Goal: Communication & Community: Share content

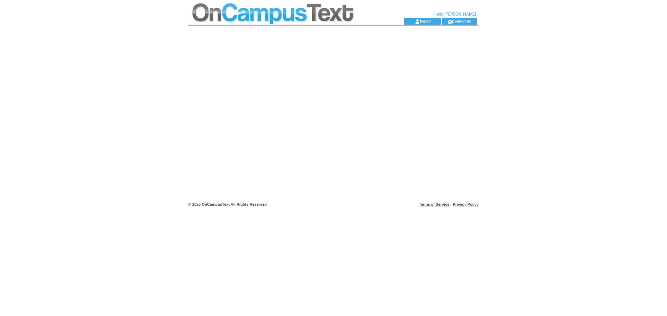
click at [283, 18] on td at bounding box center [283, 21] width 191 height 7
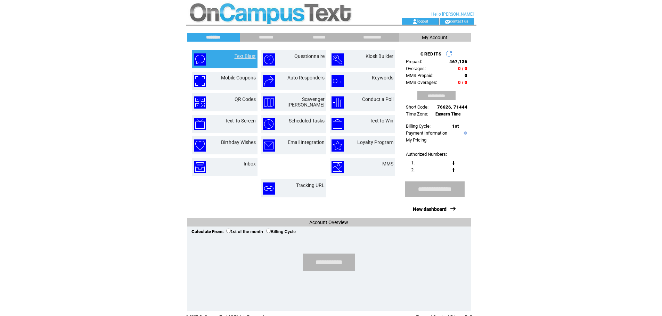
click at [237, 57] on link "Text Blast" at bounding box center [244, 56] width 21 height 6
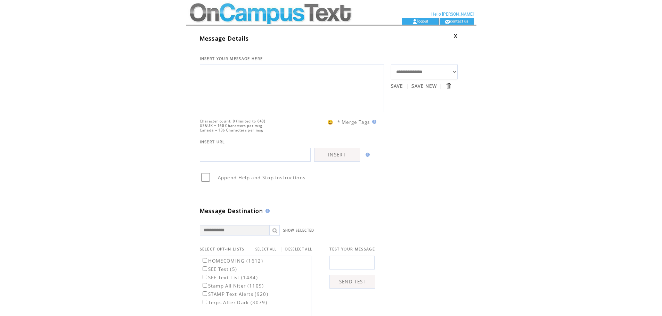
click at [248, 86] on textarea at bounding box center [292, 88] width 176 height 42
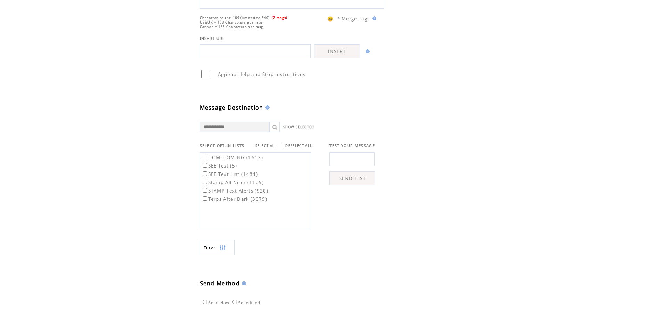
scroll to position [104, 0]
click at [214, 177] on label "SEE Text List (1484)" at bounding box center [229, 174] width 57 height 6
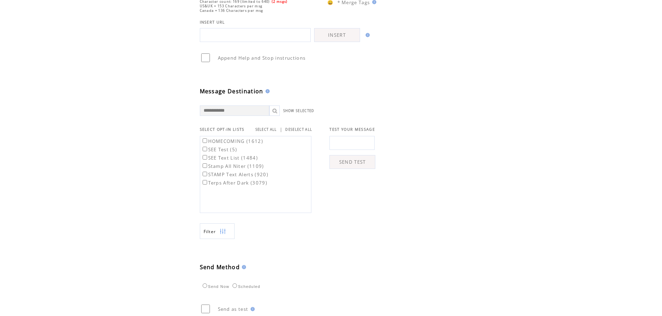
scroll to position [0, 0]
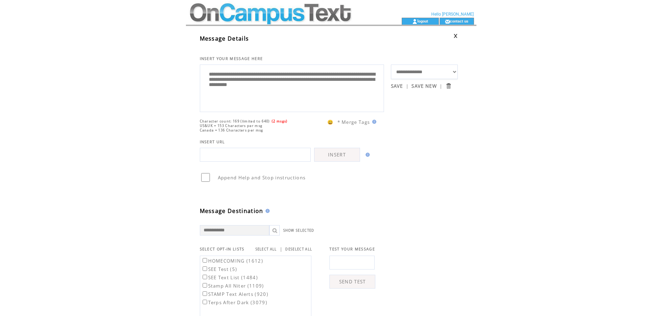
click at [251, 89] on textarea "**********" at bounding box center [292, 88] width 176 height 42
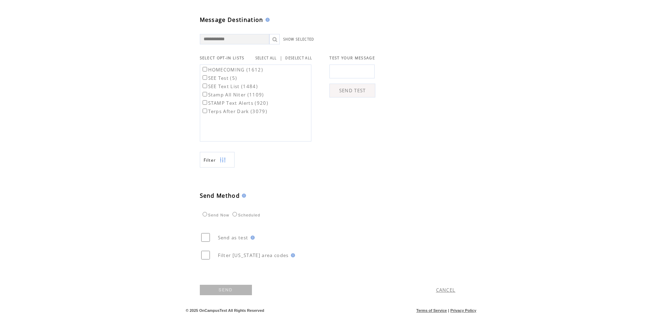
scroll to position [202, 0]
type textarea "**********"
click at [228, 289] on link "SEND" at bounding box center [226, 290] width 52 height 10
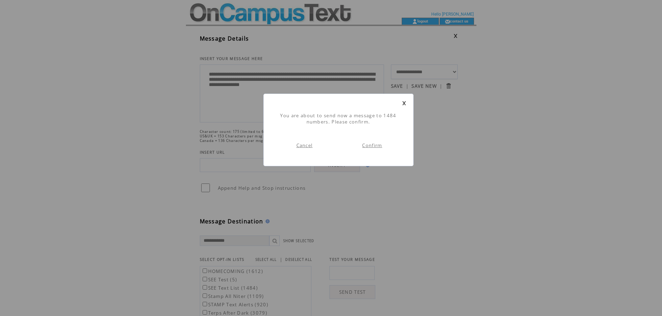
scroll to position [0, 0]
click at [371, 146] on link "Confirm" at bounding box center [372, 145] width 20 height 6
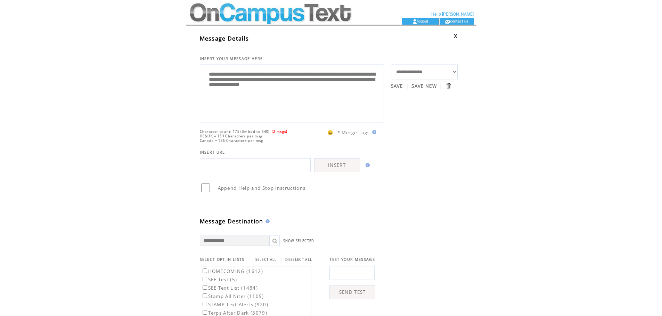
scroll to position [0, 0]
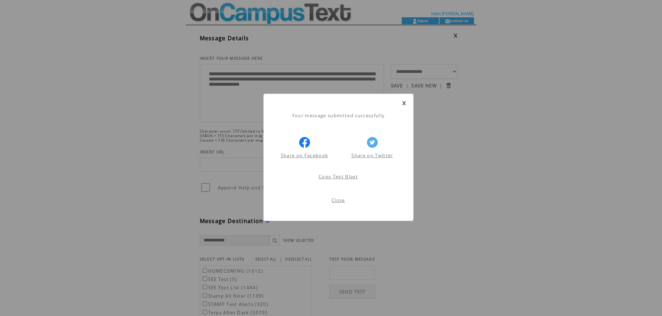
click at [406, 101] on div "Your message submitted successfully Share on Facebook Share on Twitter Share on…" at bounding box center [338, 157] width 150 height 127
click at [403, 102] on link at bounding box center [404, 103] width 4 height 5
